Goal: Navigation & Orientation: Find specific page/section

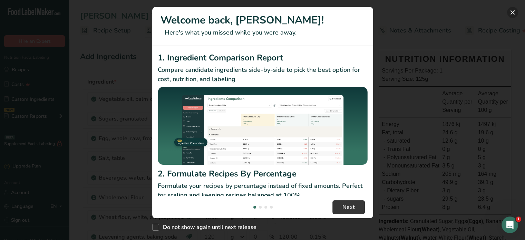
click at [259, 9] on button "New Features" at bounding box center [512, 12] width 11 height 11
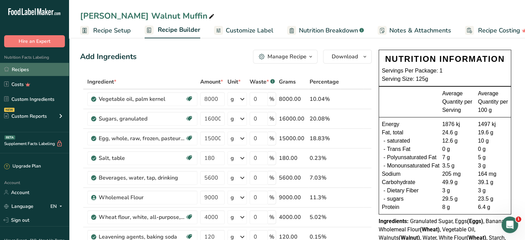
click at [31, 69] on link "Recipes" at bounding box center [34, 69] width 69 height 13
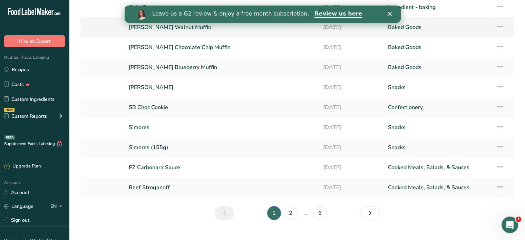
scroll to position [81, 0]
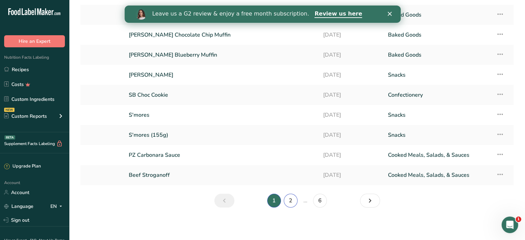
click at [259, 199] on link "2" at bounding box center [291, 201] width 14 height 14
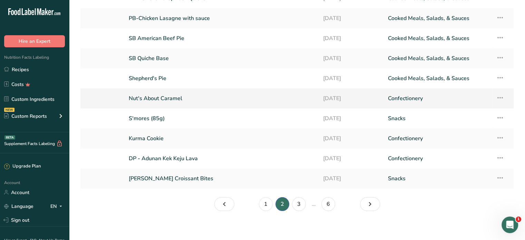
scroll to position [81, 0]
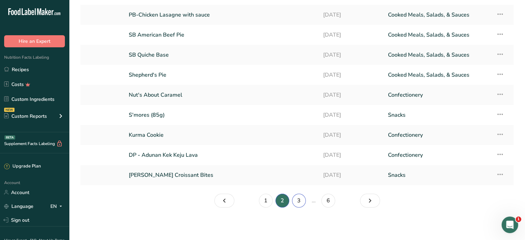
click at [259, 206] on link "3" at bounding box center [299, 201] width 14 height 14
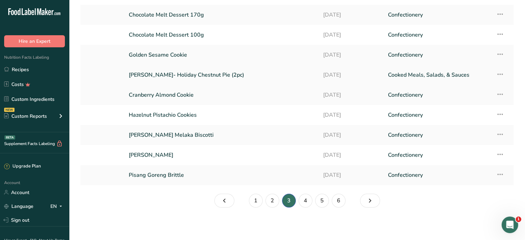
click at [259, 78] on link "[PERSON_NAME]- Holiday Chestnut Pie (2pc)" at bounding box center [222, 75] width 186 height 15
